Goal: Information Seeking & Learning: Understand process/instructions

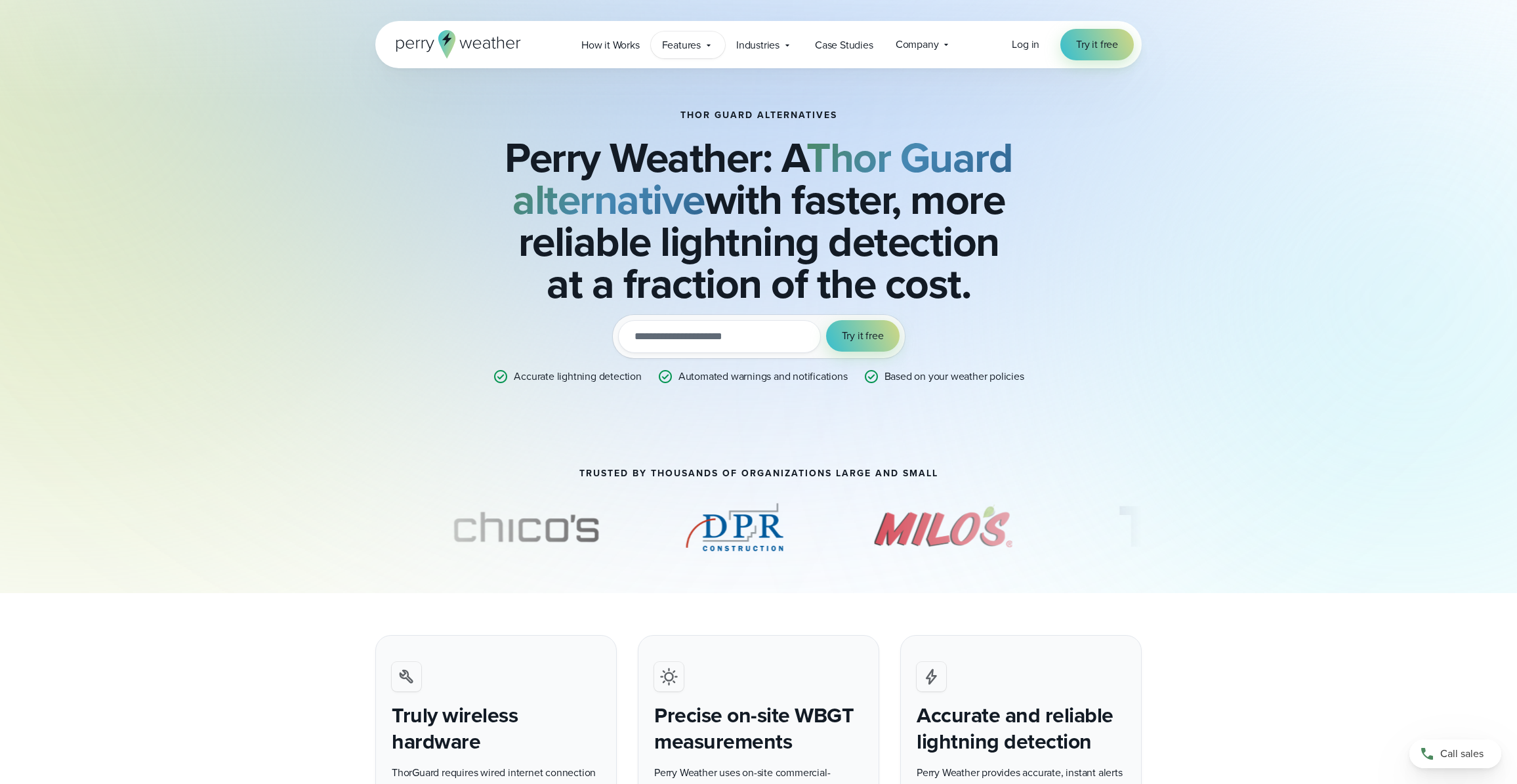
click at [709, 49] on icon at bounding box center [708, 45] width 10 height 10
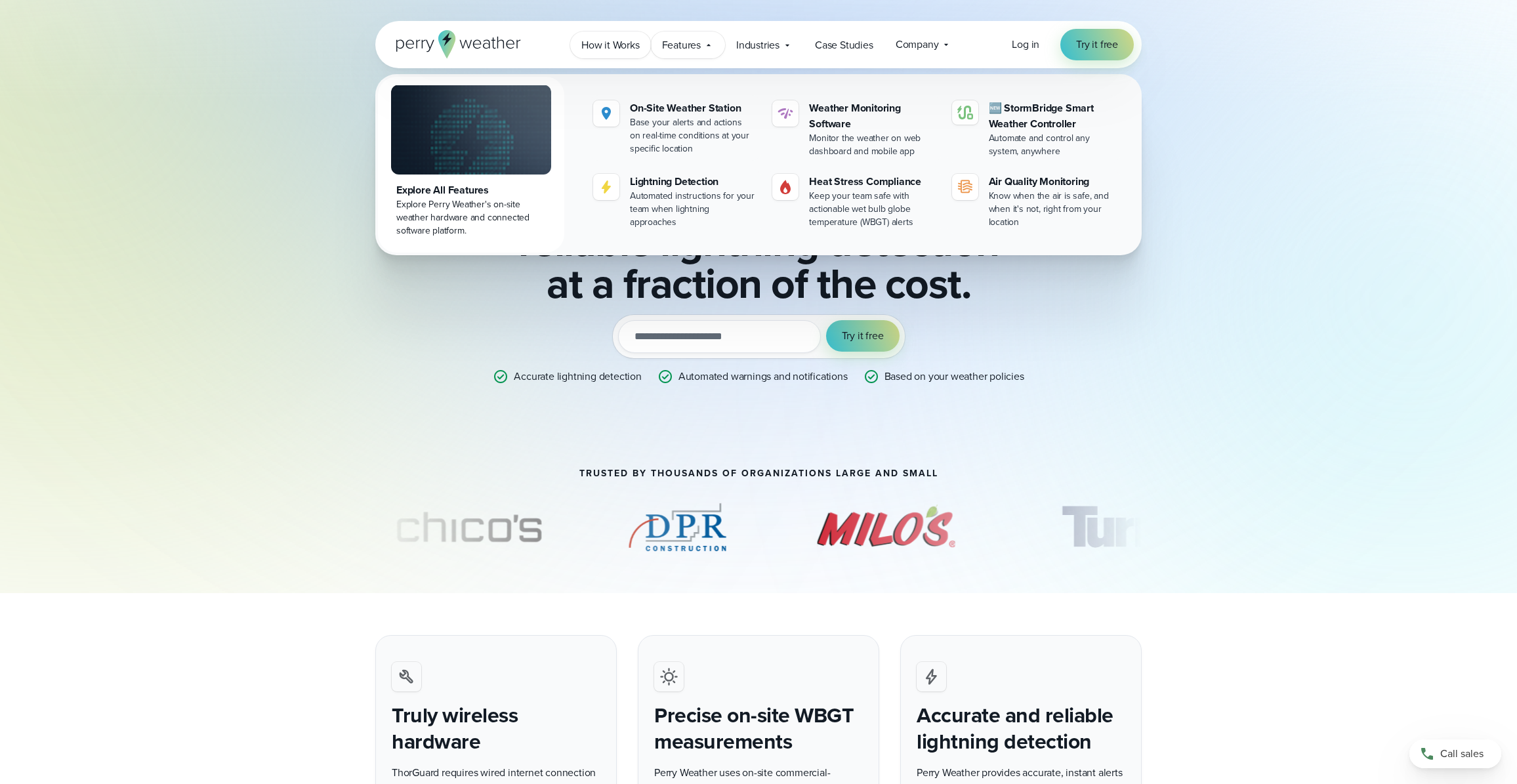
click at [604, 44] on span "How it Works" at bounding box center [610, 45] width 58 height 16
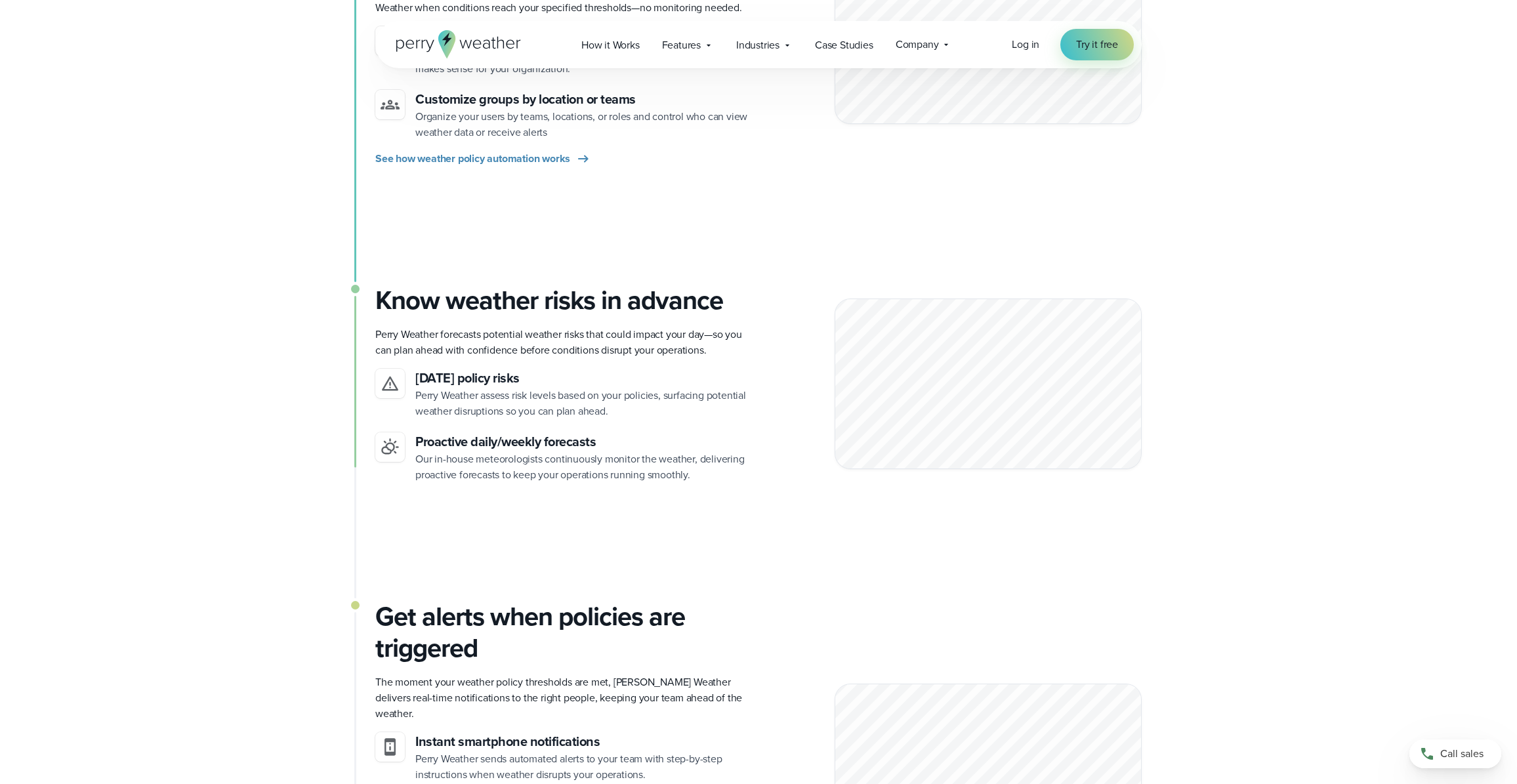
scroll to position [852, 0]
